Goal: Transaction & Acquisition: Purchase product/service

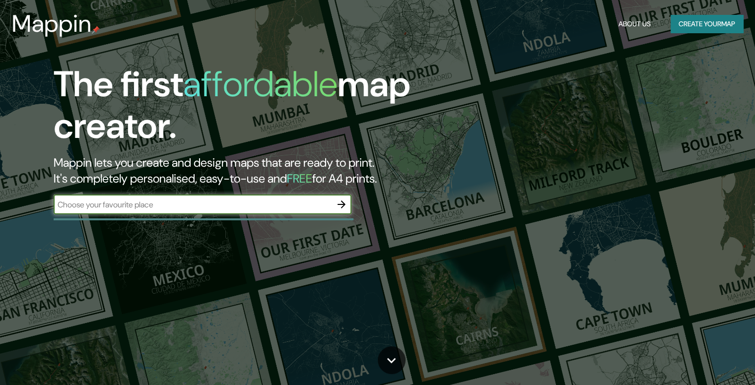
click at [255, 200] on input "text" at bounding box center [193, 204] width 278 height 11
type input "CHINCHERO"
click at [338, 211] on button "button" at bounding box center [342, 205] width 20 height 20
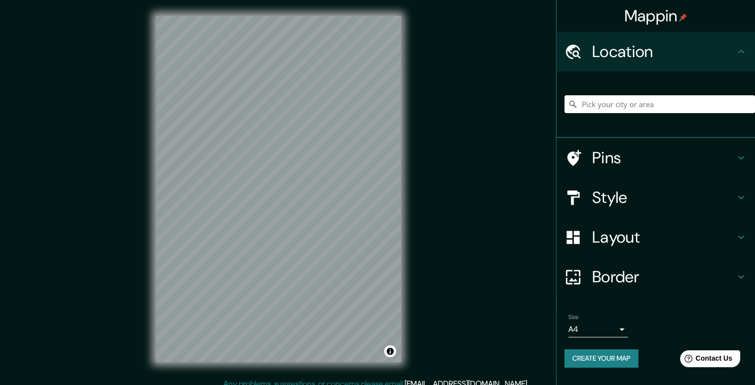
click at [614, 107] on input "Pick your city or area" at bounding box center [659, 104] width 191 height 18
click at [142, 155] on div "© Mapbox © OpenStreetMap Improve this map" at bounding box center [278, 189] width 277 height 378
click at [414, 252] on div "© Mapbox © OpenStreetMap Improve this map" at bounding box center [278, 189] width 277 height 378
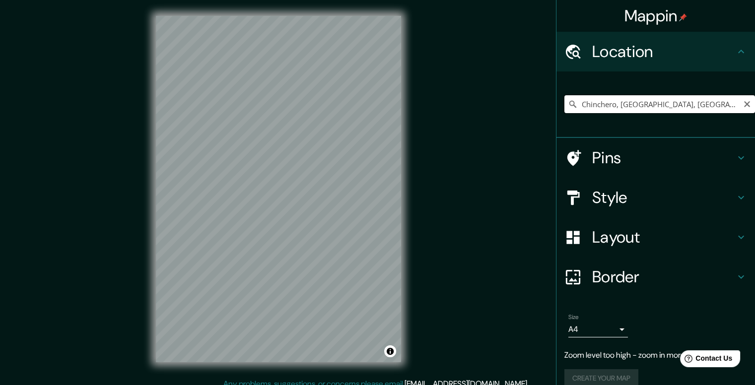
click at [639, 110] on input "Chinchero, [GEOGRAPHIC_DATA], [GEOGRAPHIC_DATA]" at bounding box center [659, 104] width 191 height 18
click at [635, 99] on input "Chinchero, [GEOGRAPHIC_DATA], [GEOGRAPHIC_DATA]" at bounding box center [659, 104] width 191 height 18
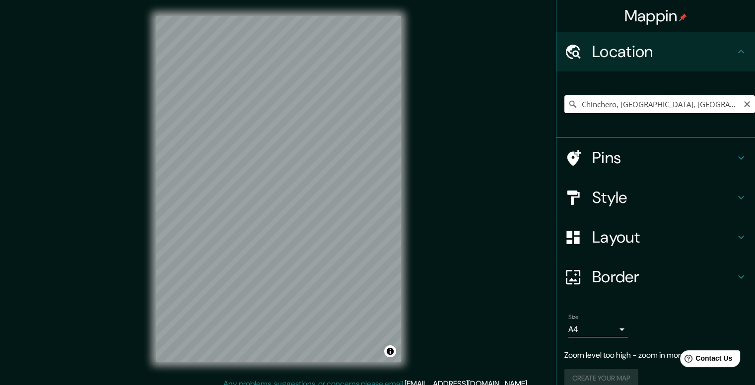
click at [635, 99] on input "Chinchero, [GEOGRAPHIC_DATA], [GEOGRAPHIC_DATA]" at bounding box center [659, 104] width 191 height 18
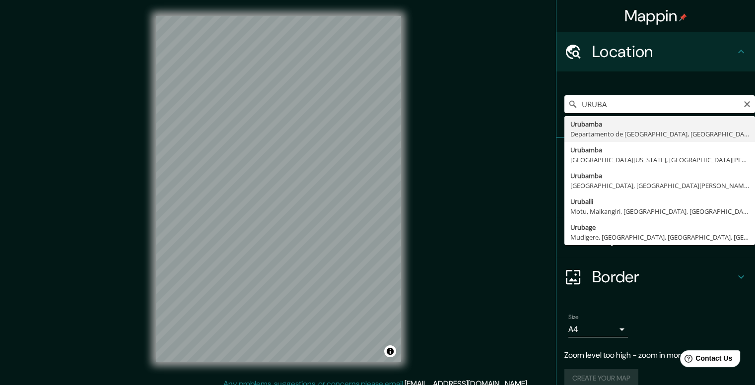
type input "Urubamba, [GEOGRAPHIC_DATA], [GEOGRAPHIC_DATA]"
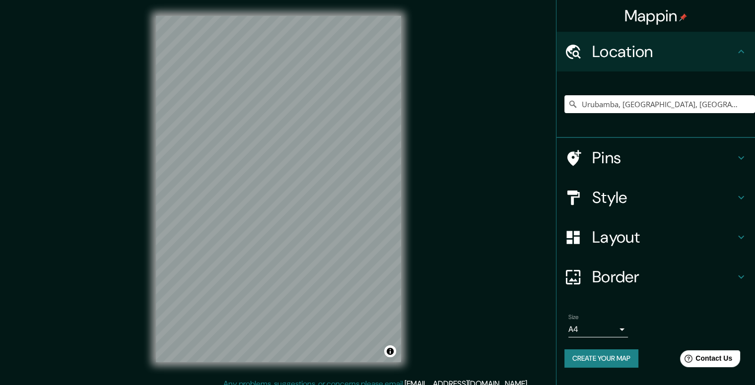
click at [589, 352] on button "Create your map" at bounding box center [601, 358] width 74 height 18
